Goal: Task Accomplishment & Management: Manage account settings

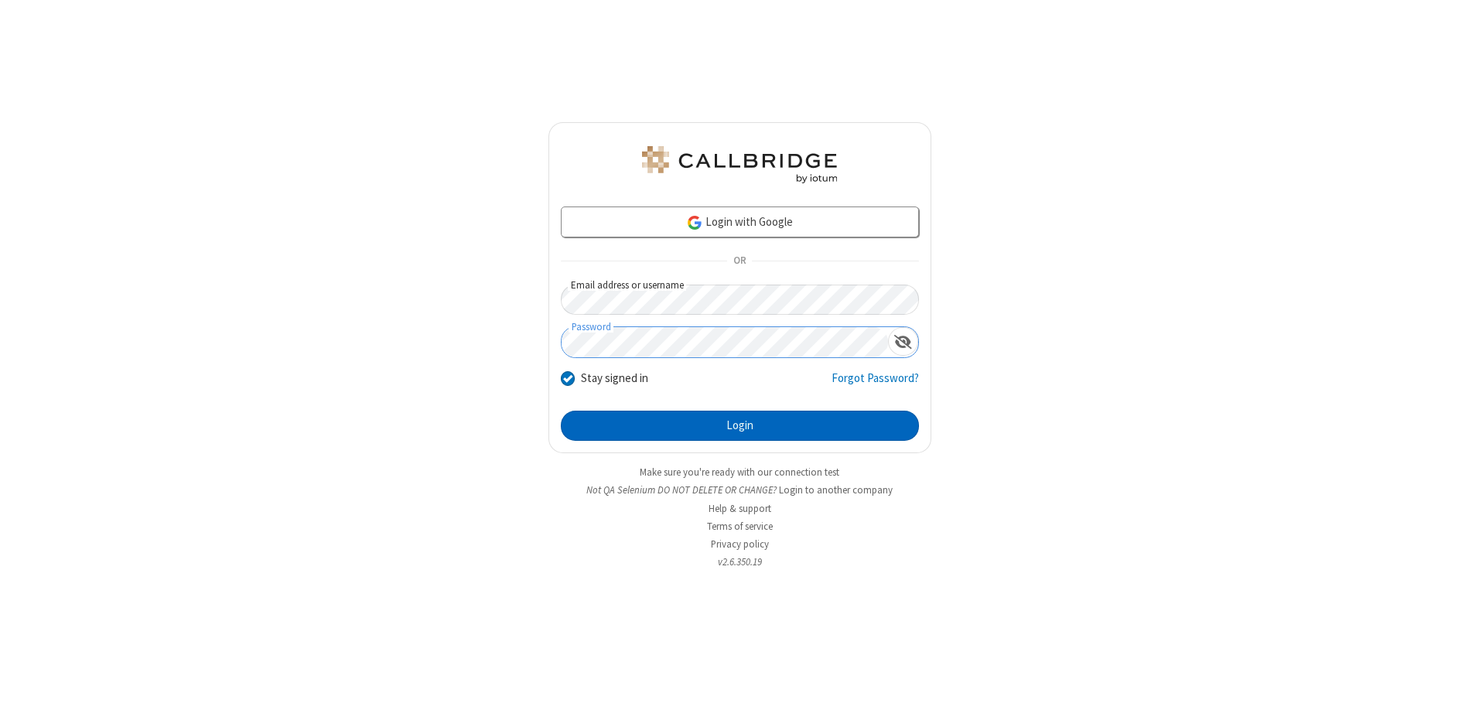
click at [740, 425] on button "Login" at bounding box center [740, 426] width 358 height 31
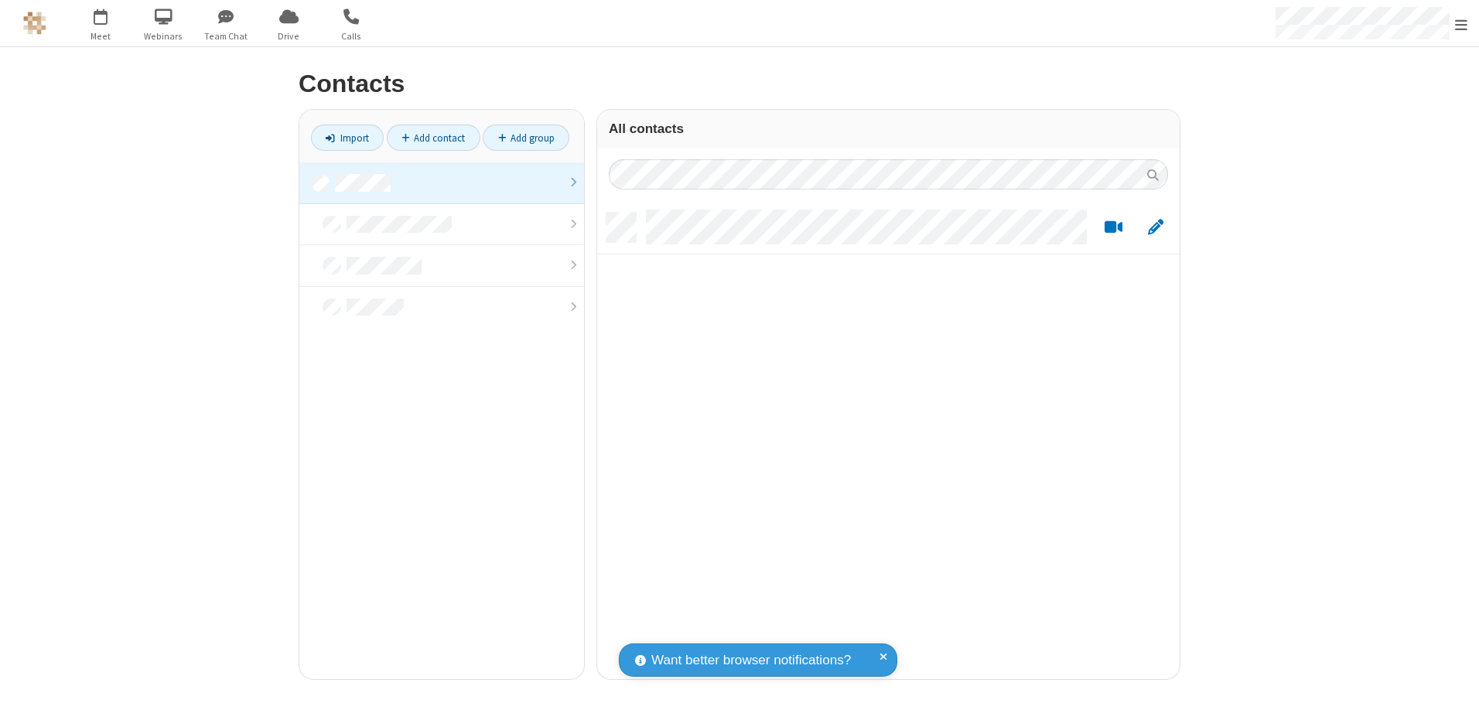
scroll to position [466, 571]
click at [442, 183] on link at bounding box center [441, 183] width 285 height 42
click at [433, 138] on link "Add contact" at bounding box center [434, 138] width 94 height 26
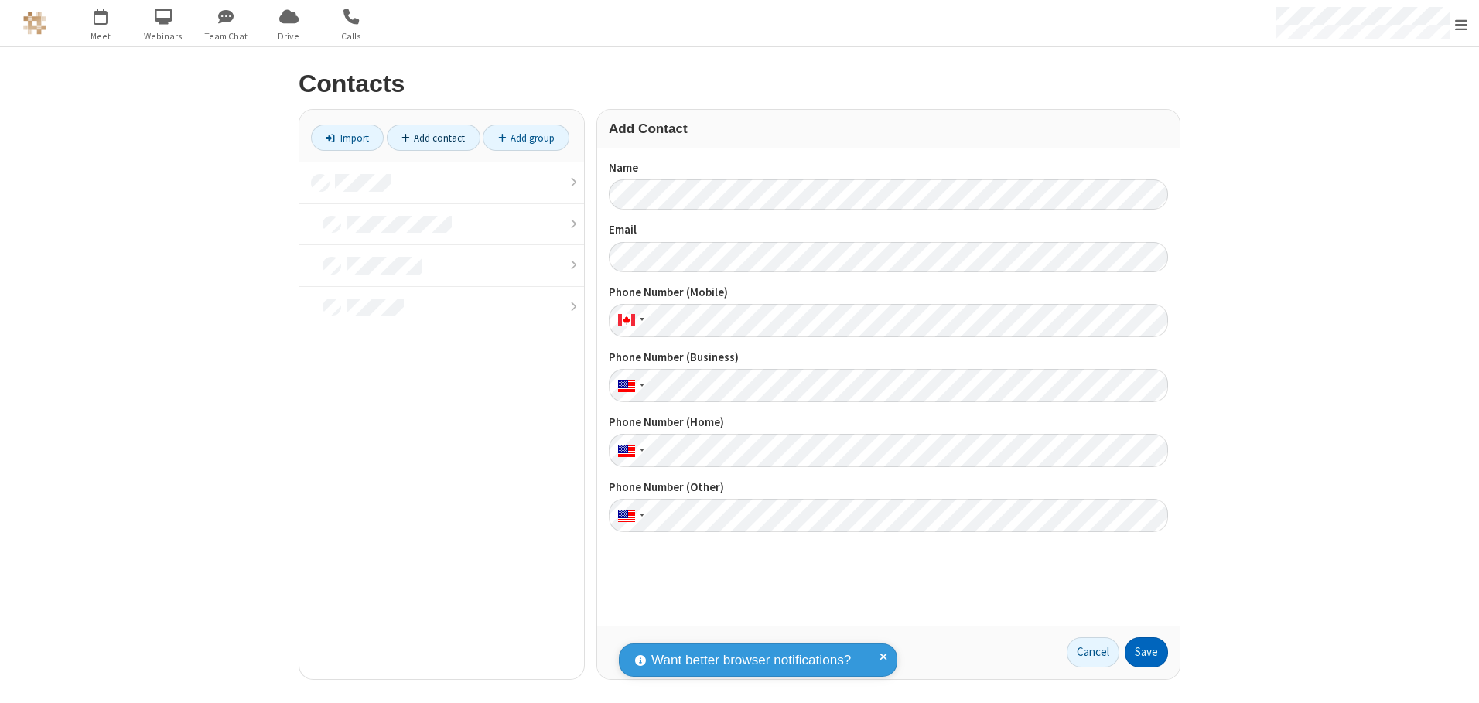
click at [1146, 652] on button "Save" at bounding box center [1146, 652] width 43 height 31
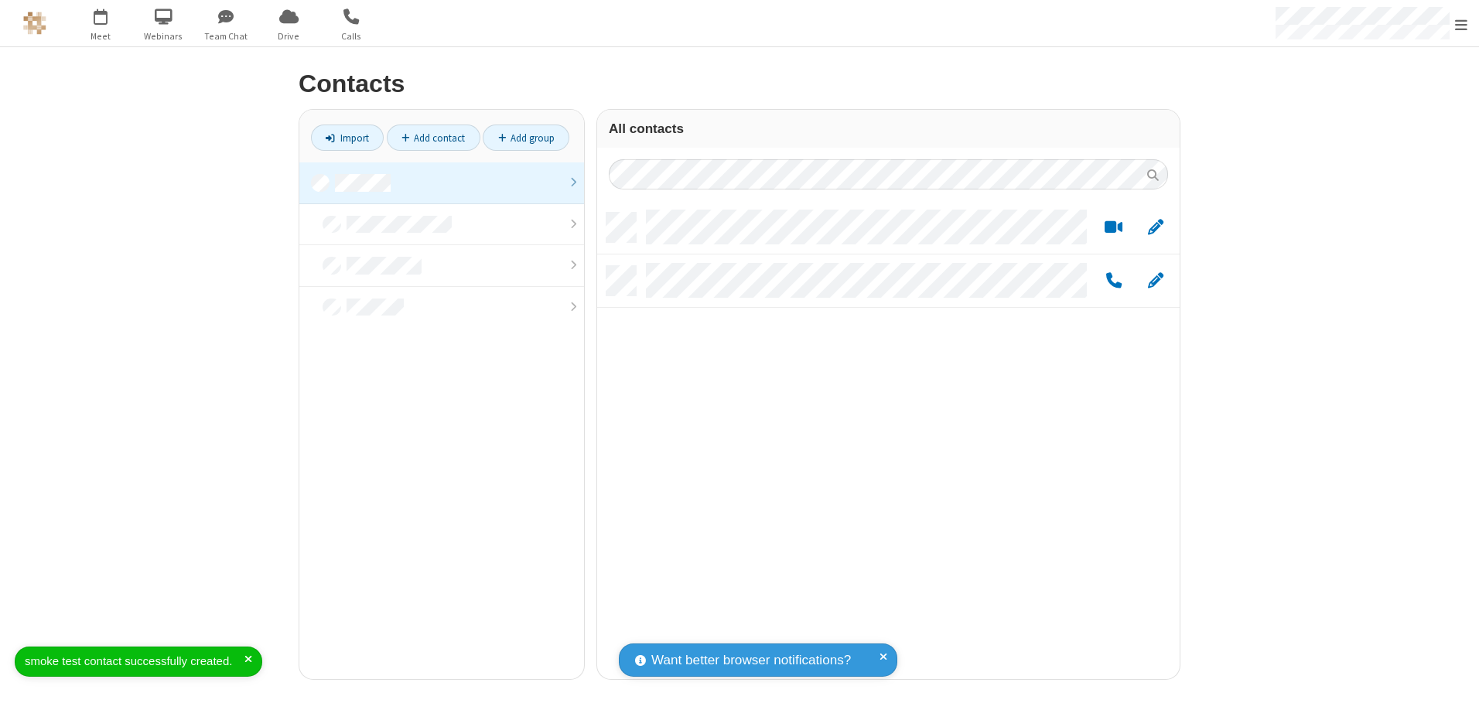
scroll to position [466, 571]
